Goal: Information Seeking & Learning: Find specific page/section

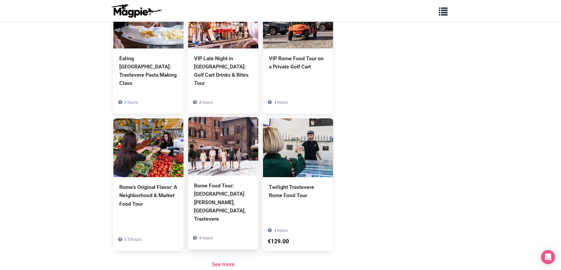
scroll to position [382, 0]
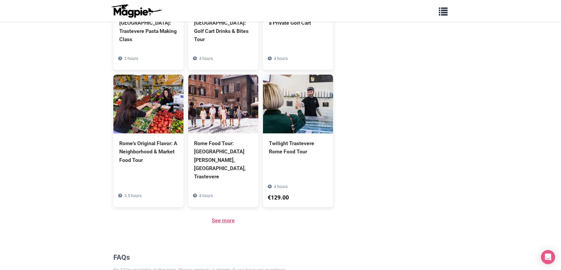
click at [227, 218] on link "See more" at bounding box center [223, 221] width 23 height 6
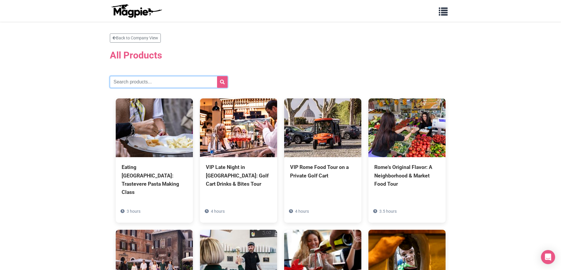
click at [142, 85] on input "text" at bounding box center [169, 82] width 118 height 12
type input "[GEOGRAPHIC_DATA]"
click at [225, 81] on button "submit" at bounding box center [222, 82] width 11 height 12
